Goal: Information Seeking & Learning: Learn about a topic

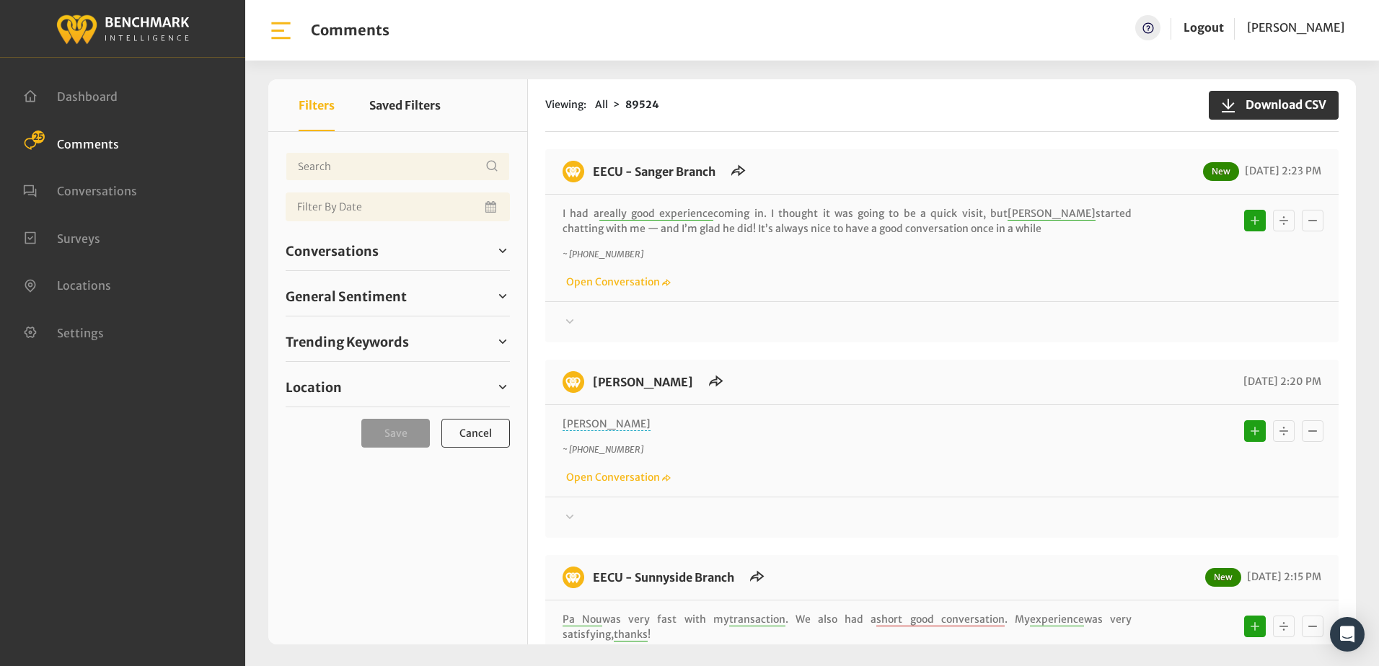
scroll to position [433, 0]
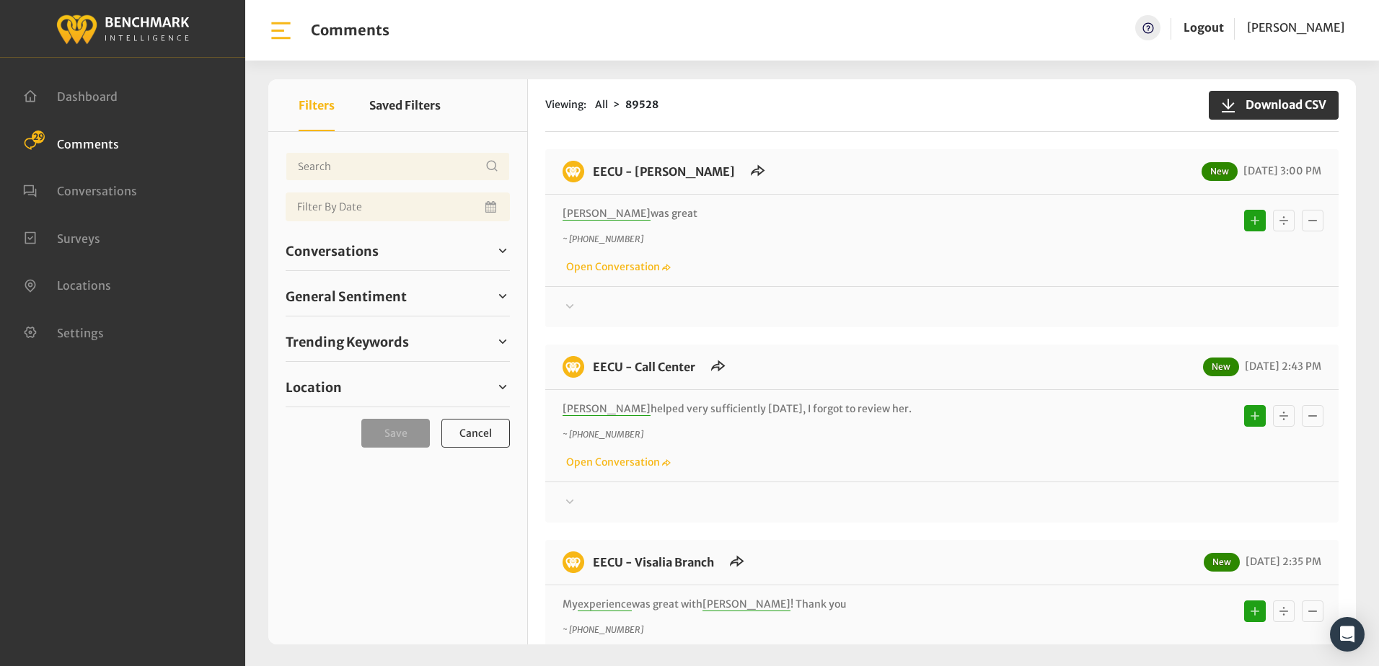
click at [905, 239] on p "~ [PHONE_NUMBER]" at bounding box center [846, 239] width 569 height 13
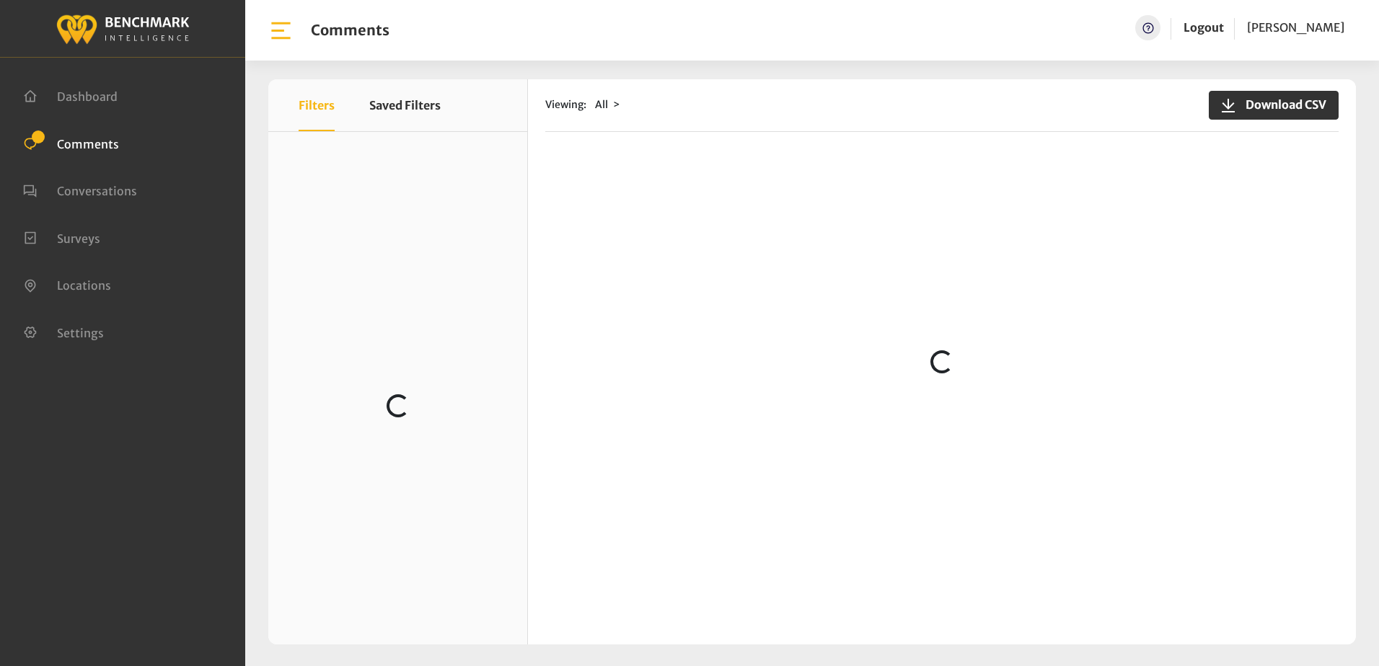
scroll to position [288, 0]
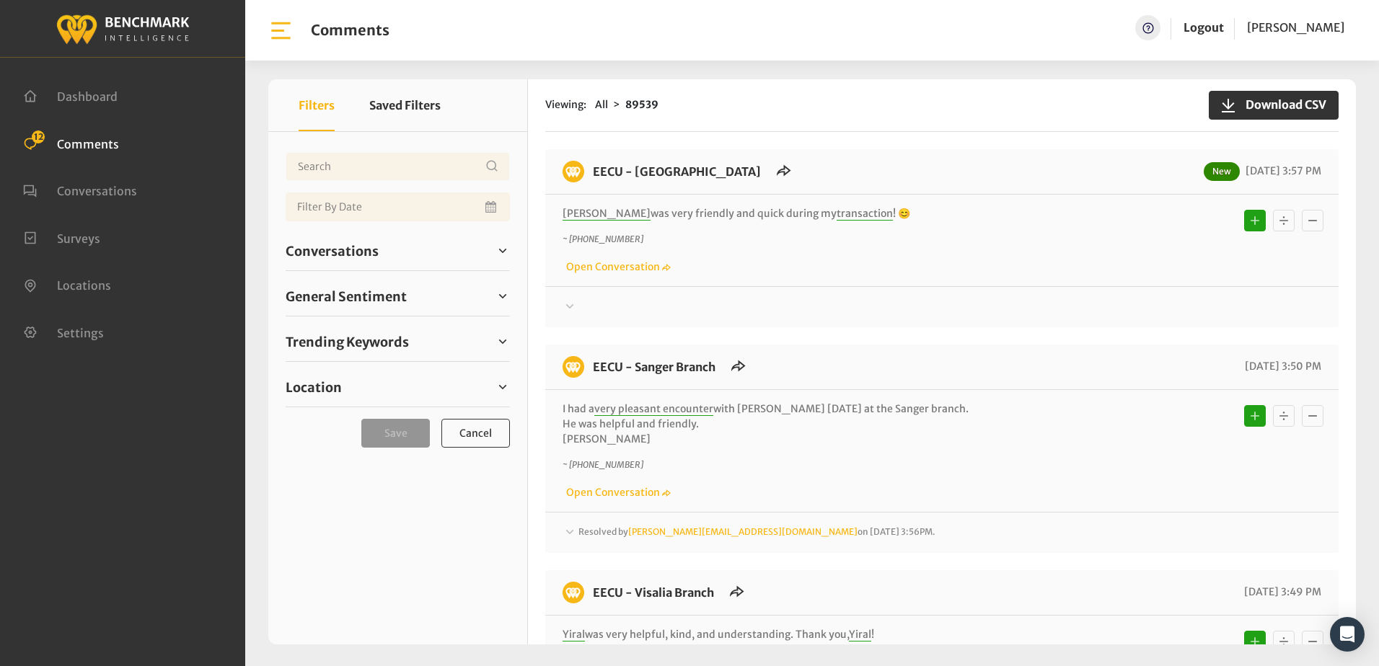
click at [983, 308] on div at bounding box center [941, 307] width 759 height 17
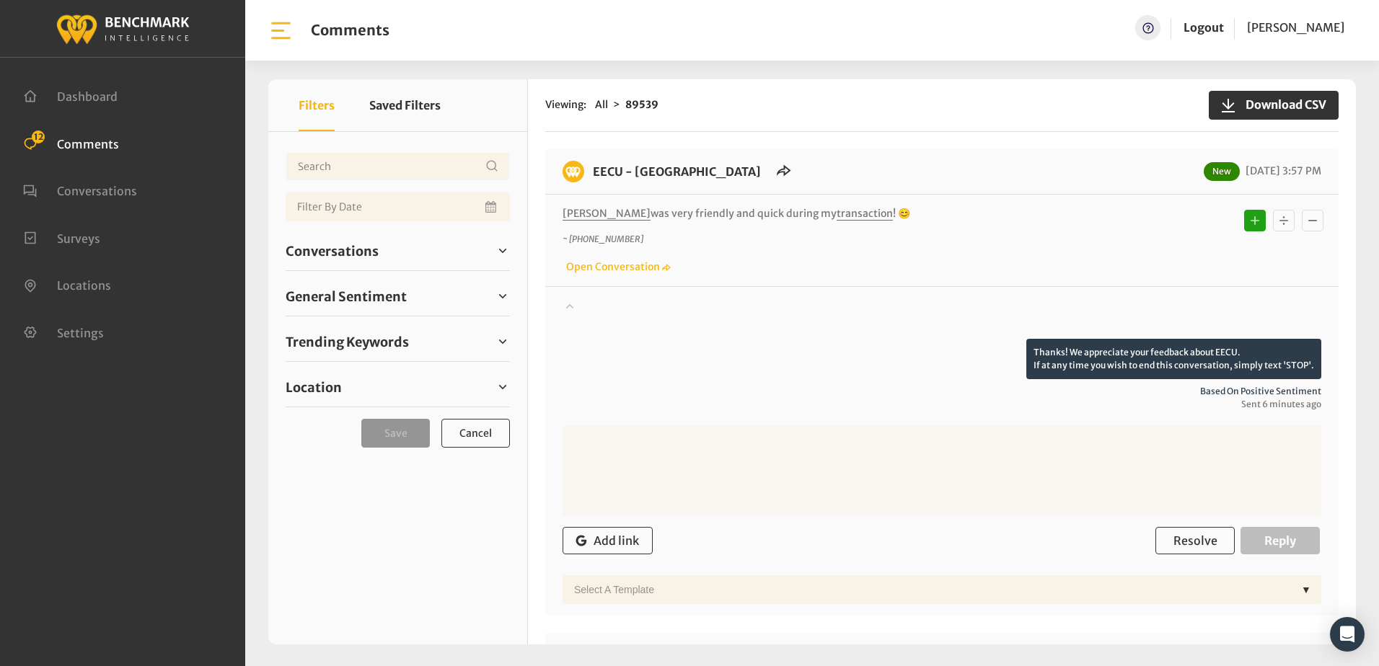
drag, startPoint x: 57, startPoint y: 423, endPoint x: 56, endPoint y: 411, distance: 11.6
click at [57, 416] on div "Dashboard Comments 12 Conversations Surveys" at bounding box center [122, 333] width 245 height 666
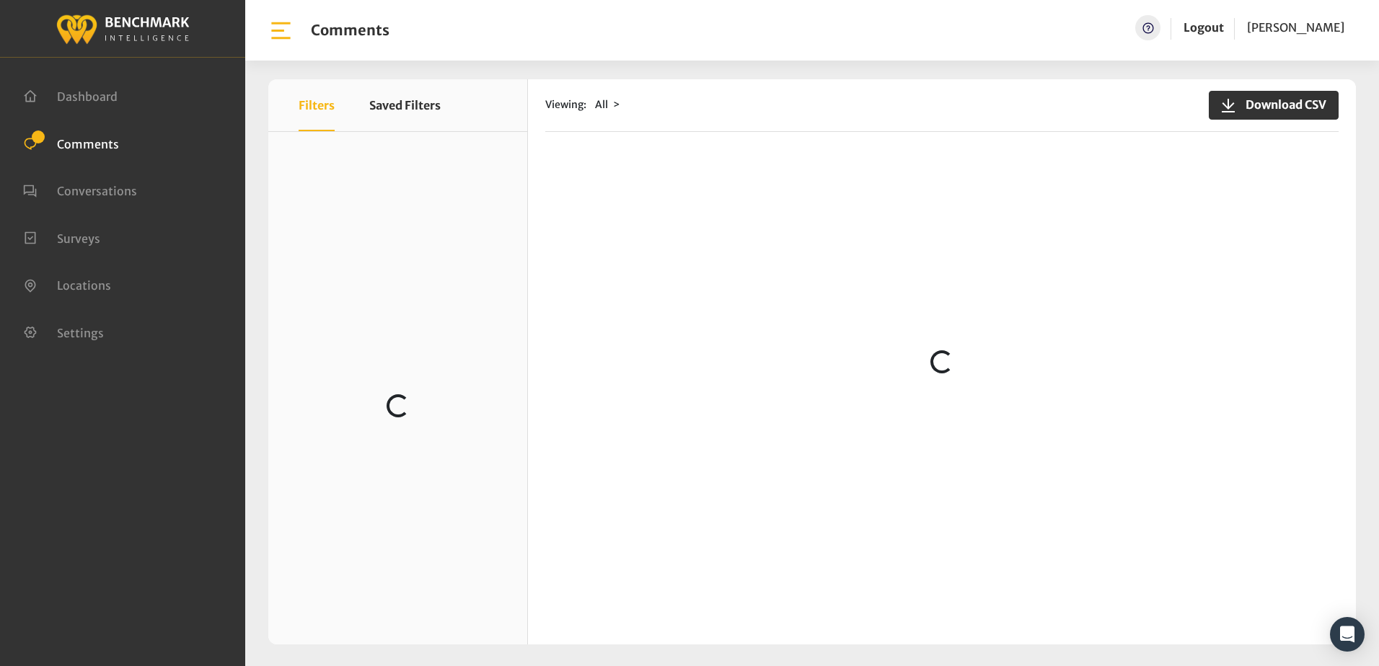
scroll to position [216, 0]
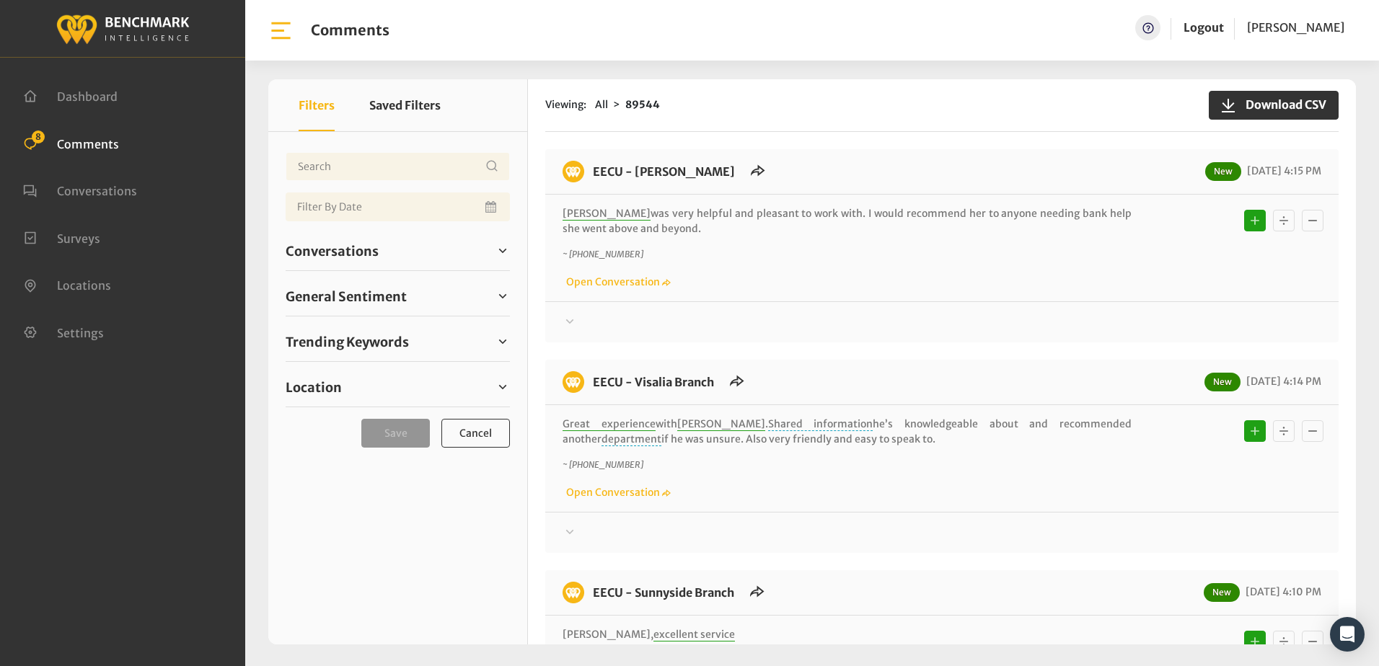
click at [901, 280] on div "~ +12099960015 Open Conversation" at bounding box center [941, 269] width 759 height 42
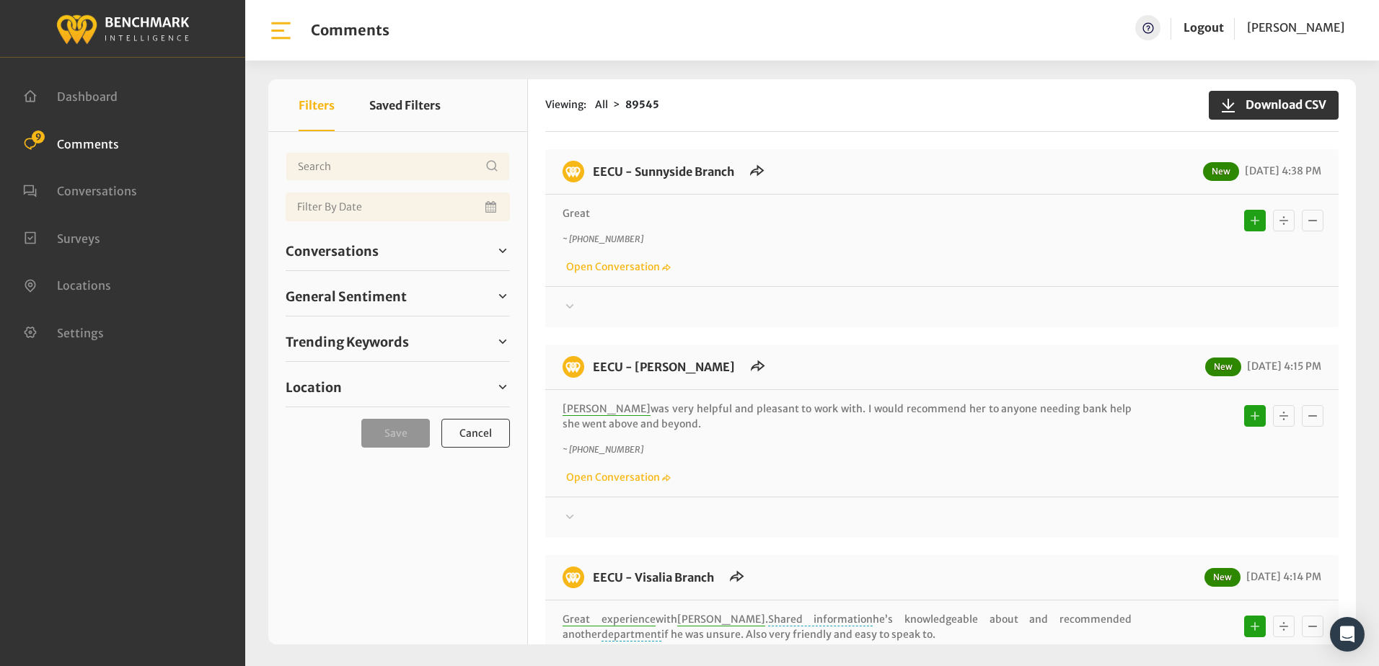
click at [893, 233] on p "~ [PHONE_NUMBER]" at bounding box center [846, 239] width 569 height 13
